Goal: Task Accomplishment & Management: Use online tool/utility

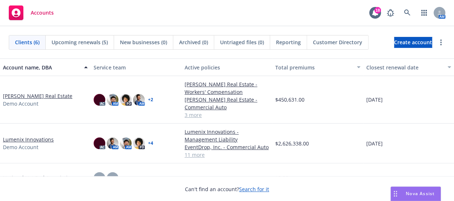
click at [410, 191] on span "Nova Assist" at bounding box center [420, 193] width 29 height 6
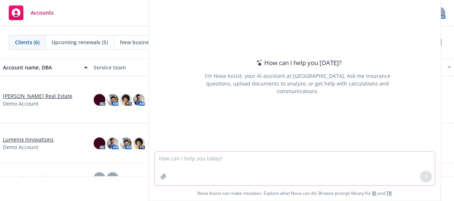
click at [184, 160] on textarea at bounding box center [295, 169] width 280 height 34
paste textarea "We are putting together an opinion letter from outside counsel to demonstrate t…"
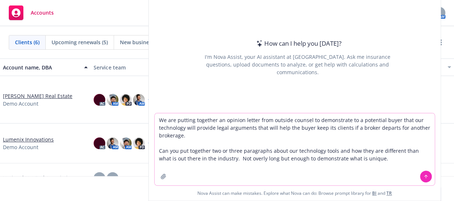
click at [372, 160] on textarea "We are putting together an opinion letter from outside counsel to demonstrate t…" at bounding box center [295, 149] width 280 height 72
click at [295, 150] on textarea "We are putting together an opinion letter from outside counsel to demonstrate t…" at bounding box center [295, 149] width 280 height 72
click at [247, 161] on textarea "We are putting together an opinion letter from outside counsel to demonstrate t…" at bounding box center [295, 149] width 280 height 72
type textarea "We are putting together an opinion letter from outside counsel to demonstrate t…"
click at [426, 175] on icon at bounding box center [426, 176] width 0 height 3
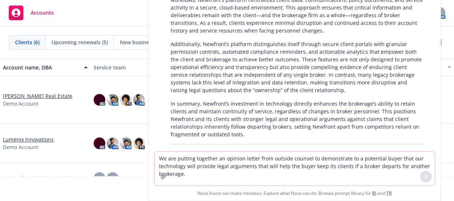
scroll to position [148, 0]
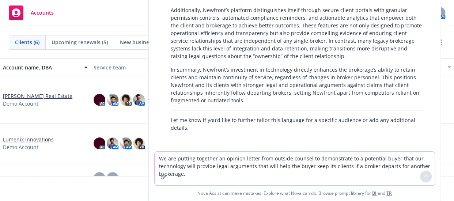
click at [259, 74] on p "In summary, Newfront’s investment in technology directly enhances the brokerage…" at bounding box center [298, 85] width 254 height 38
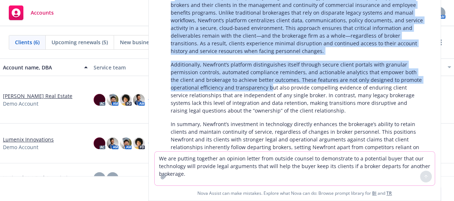
scroll to position [111, 0]
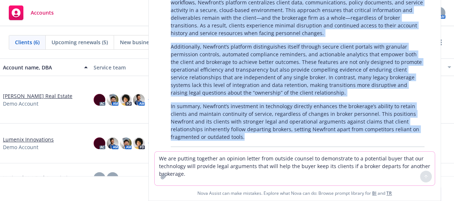
drag, startPoint x: 173, startPoint y: 14, endPoint x: 284, endPoint y: 130, distance: 160.3
click at [294, 140] on div "Certainly! Here is a concise draft highlighting Newfront’s technology tools and…" at bounding box center [297, 58] width 268 height 226
copy div "loremip dol sitametco a elitseddoei, temporinci utlaboreet dolorema aliq enimad…"
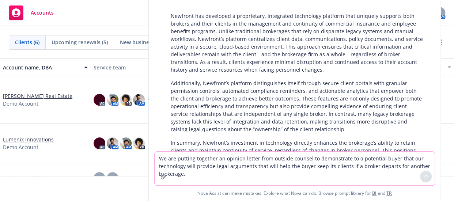
click at [156, 8] on div "We are putting together an opinion letter from outside counsel to demonstrate t…" at bounding box center [295, 67] width 286 height 167
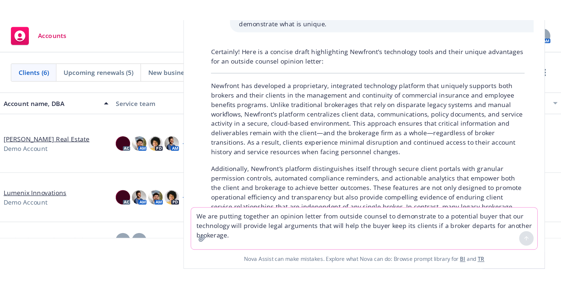
scroll to position [0, 0]
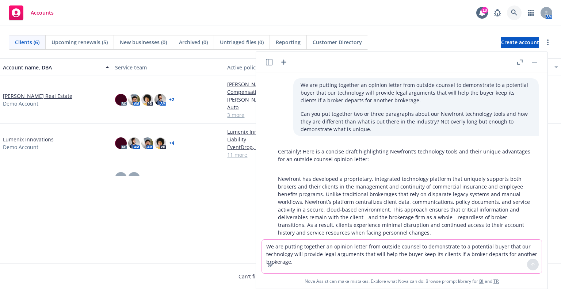
click at [453, 16] on link at bounding box center [514, 12] width 15 height 15
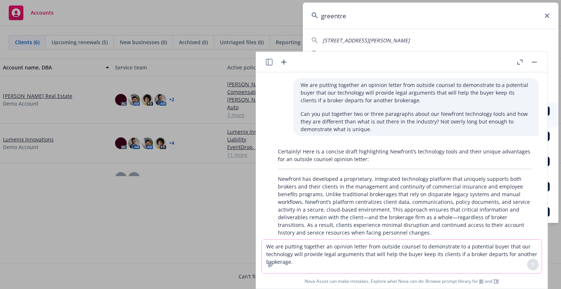
type input "greentree"
click at [453, 61] on button "button" at bounding box center [534, 62] width 9 height 9
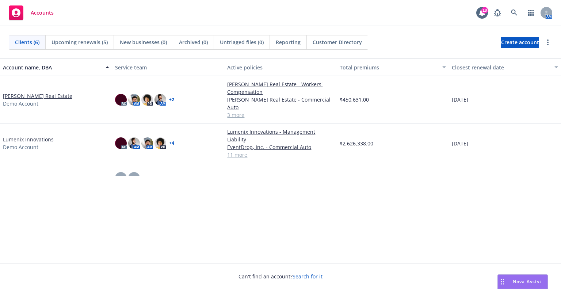
scroll to position [148, 0]
click at [453, 19] on link at bounding box center [514, 12] width 15 height 15
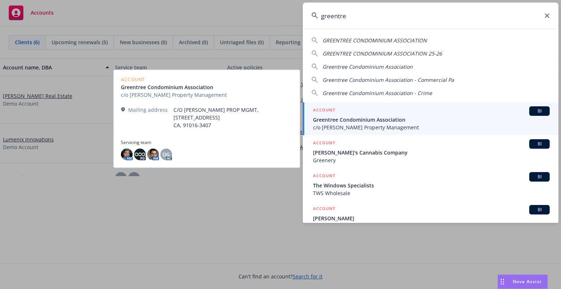
type input "greentre"
click at [453, 121] on span "Greentree Condominium Association" at bounding box center [431, 120] width 237 height 8
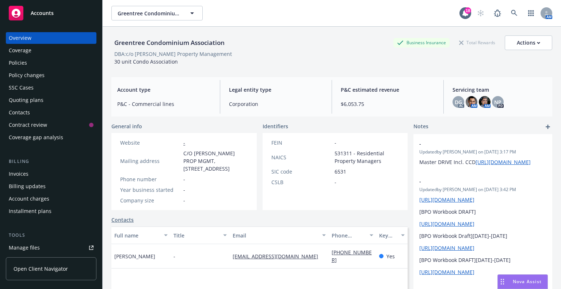
click at [49, 179] on div "Invoices" at bounding box center [51, 174] width 85 height 12
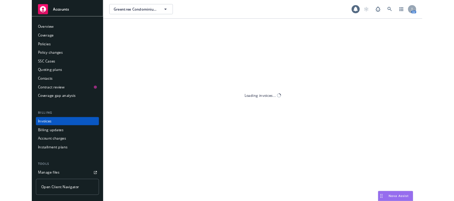
scroll to position [18, 0]
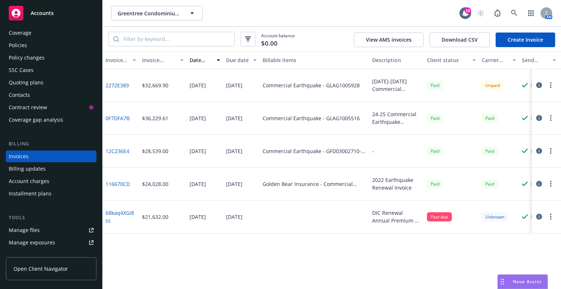
click at [117, 86] on link "2272E389" at bounding box center [117, 85] width 23 height 8
